Goal: Check status: Check status

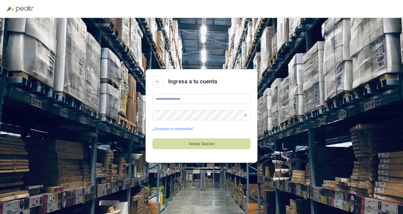
click at [196, 152] on div "Iniciar Sesión" at bounding box center [202, 144] width 98 height 24
click at [194, 136] on div "Iniciar Sesión" at bounding box center [202, 144] width 98 height 24
click at [183, 98] on input "text" at bounding box center [202, 99] width 98 height 10
drag, startPoint x: 183, startPoint y: 141, endPoint x: 186, endPoint y: 146, distance: 5.7
click at [185, 145] on button "Iniciar Sesión" at bounding box center [202, 144] width 98 height 11
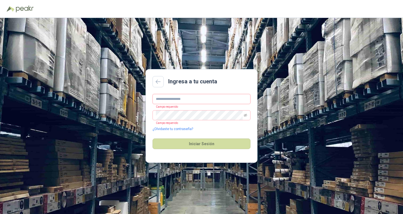
click at [184, 100] on input "text" at bounding box center [202, 99] width 98 height 10
type input "**********"
click at [153, 139] on button "Iniciar Sesión" at bounding box center [202, 144] width 98 height 11
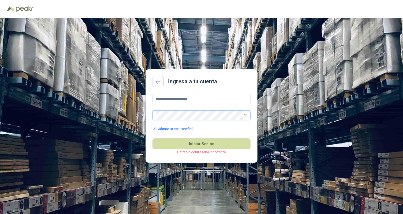
click at [153, 139] on button "Iniciar Sesión" at bounding box center [202, 144] width 98 height 11
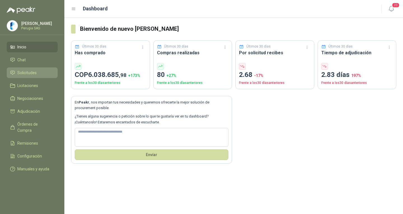
click at [29, 75] on span "Solicitudes" at bounding box center [26, 73] width 19 height 6
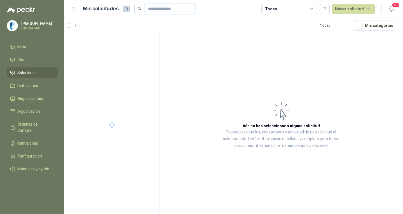
click at [175, 7] on input "text" at bounding box center [167, 9] width 39 height 10
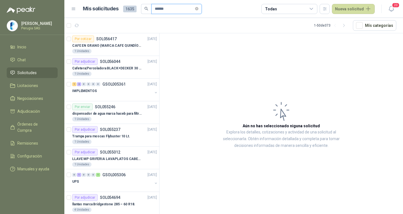
type input "******"
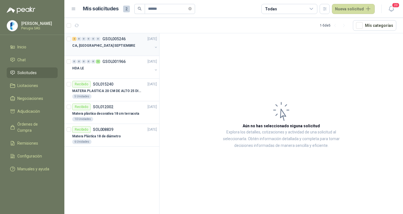
click at [116, 39] on p "GSOL005246" at bounding box center [114, 39] width 23 height 4
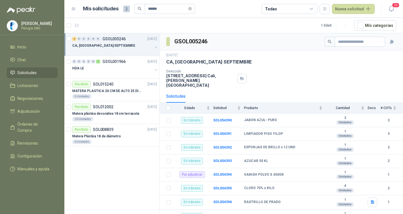
click at [131, 42] on div "2 0 0 0 0 0 GSOL005246 [DATE]" at bounding box center [115, 39] width 86 height 7
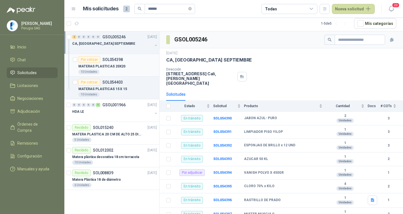
click at [114, 61] on p "SOL054398" at bounding box center [113, 60] width 20 height 4
